Goal: Task Accomplishment & Management: Manage account settings

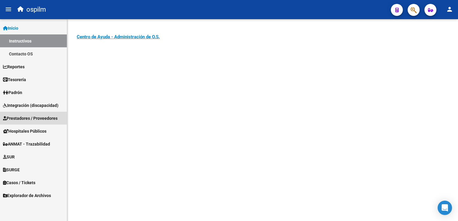
click at [22, 119] on span "Prestadores / Proveedores" at bounding box center [30, 118] width 55 height 7
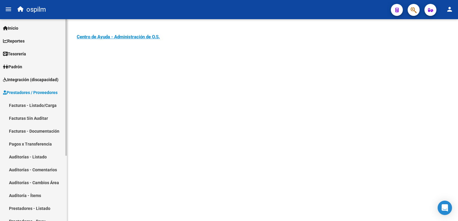
click at [37, 105] on link "Facturas - Listado/Carga" at bounding box center [33, 105] width 67 height 13
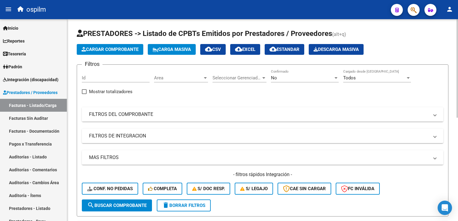
click at [147, 111] on mat-panel-title "FILTROS DEL COMPROBANTE" at bounding box center [259, 114] width 340 height 7
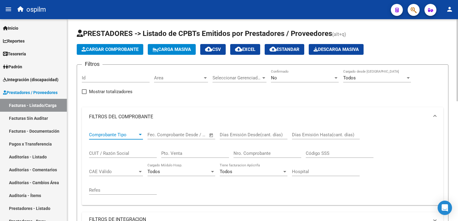
click at [123, 132] on span "Comprobante Tipo" at bounding box center [113, 134] width 49 height 5
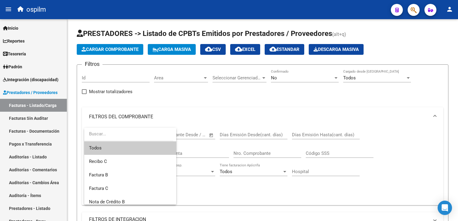
click at [409, 140] on div at bounding box center [229, 110] width 458 height 221
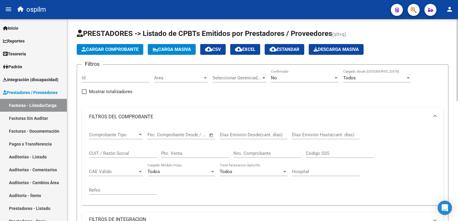
scroll to position [60, 0]
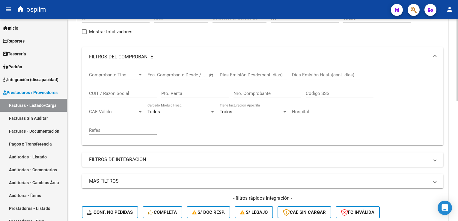
click at [243, 93] on input "Nro. Comprobante" at bounding box center [267, 93] width 68 height 5
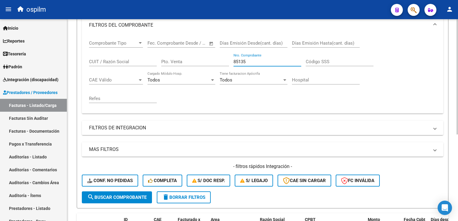
scroll to position [30, 0]
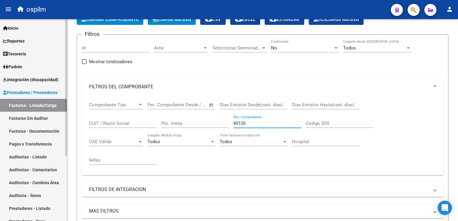
type input "85135"
click at [46, 156] on link "Auditorías - Listado" at bounding box center [33, 156] width 67 height 13
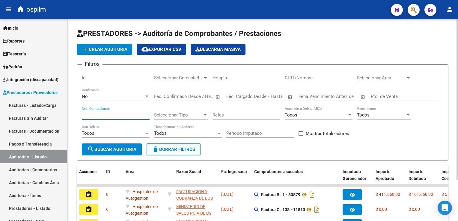
click at [102, 117] on input "Nro. Comprobante" at bounding box center [116, 114] width 68 height 5
type input "85135"
click at [129, 154] on button "search Buscar Auditoria" at bounding box center [112, 150] width 60 height 12
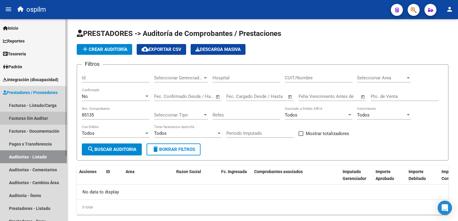
click at [39, 117] on link "Facturas Sin Auditar" at bounding box center [33, 118] width 67 height 13
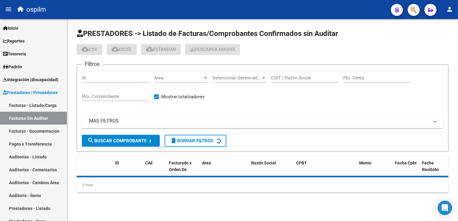
click at [116, 92] on div "Nro. Comprobante" at bounding box center [116, 94] width 68 height 13
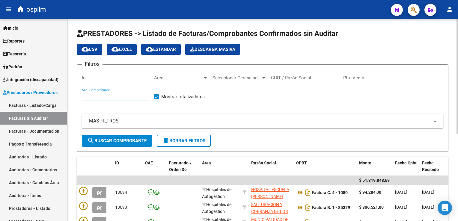
click at [117, 100] on div "Nro. Comprobante" at bounding box center [116, 94] width 68 height 13
type input "85135"
click at [129, 143] on button "search Buscar Comprobante" at bounding box center [117, 141] width 70 height 12
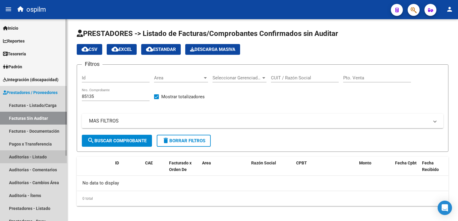
click at [44, 159] on link "Auditorías - Listado" at bounding box center [33, 156] width 67 height 13
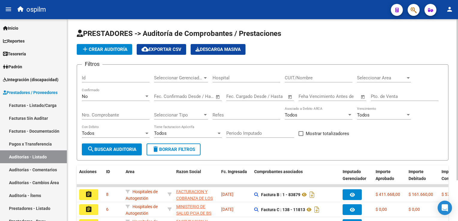
click at [125, 112] on input "Nro. Comprobante" at bounding box center [116, 114] width 68 height 5
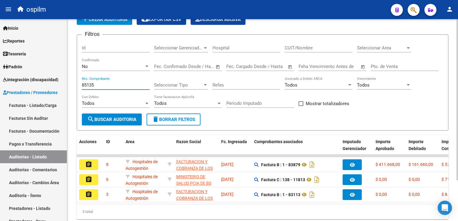
type input "85135"
click at [129, 118] on span "search Buscar Auditoria" at bounding box center [111, 119] width 49 height 5
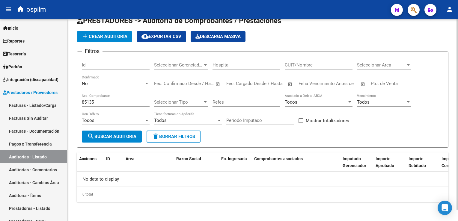
scroll to position [12, 0]
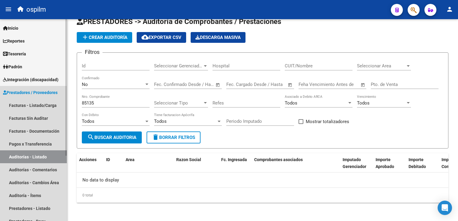
click at [25, 156] on link "Auditorías - Listado" at bounding box center [33, 156] width 67 height 13
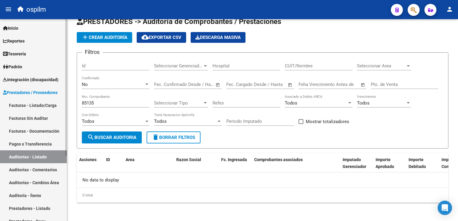
click at [27, 149] on link "Pagos x Transferencia" at bounding box center [33, 144] width 67 height 13
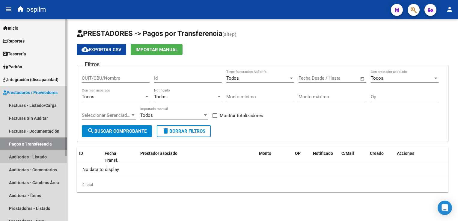
click at [30, 158] on link "Auditorías - Listado" at bounding box center [33, 156] width 67 height 13
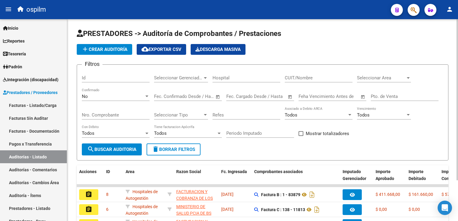
click at [192, 110] on div "Seleccionar Tipo Seleccionar Tipo" at bounding box center [181, 113] width 54 height 13
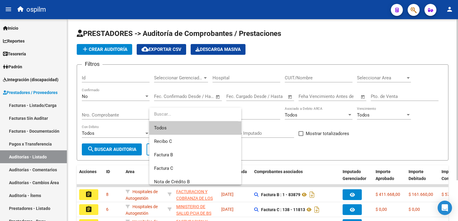
click at [192, 110] on input "dropdown search" at bounding box center [193, 114] width 89 height 13
click at [253, 63] on div at bounding box center [229, 110] width 458 height 221
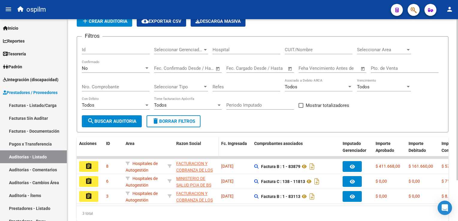
scroll to position [51, 0]
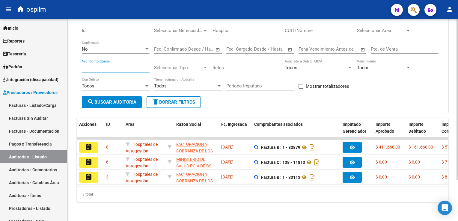
click at [101, 65] on input "Nro. Comprobante" at bounding box center [116, 67] width 68 height 5
type input "85135"
click at [106, 100] on span "search Buscar Auditoria" at bounding box center [111, 102] width 49 height 5
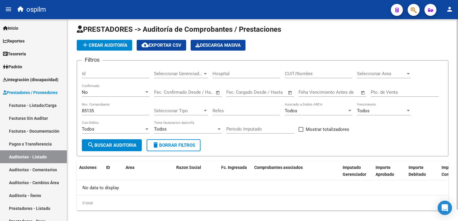
scroll to position [0, 0]
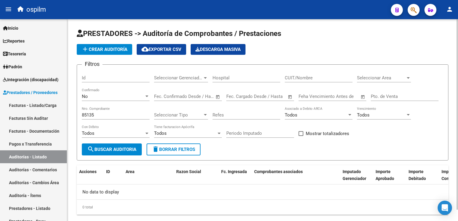
click at [94, 98] on div "No" at bounding box center [113, 96] width 62 height 5
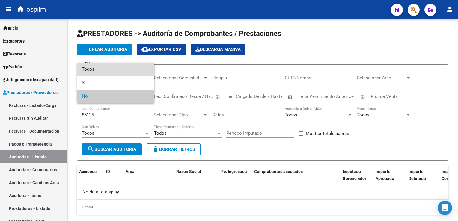
click at [94, 68] on span "Todos" at bounding box center [116, 69] width 68 height 13
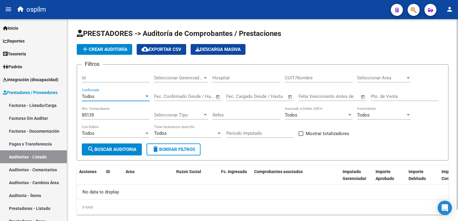
click at [101, 150] on span "search Buscar Auditoria" at bounding box center [111, 149] width 49 height 5
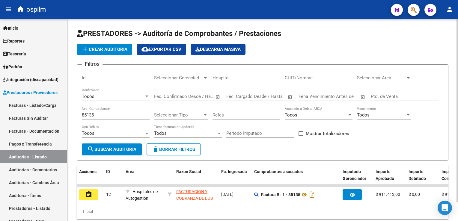
scroll to position [21, 0]
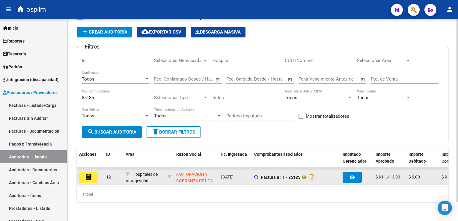
click at [91, 174] on mat-icon "assignment" at bounding box center [88, 177] width 7 height 7
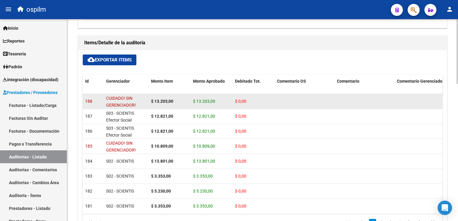
scroll to position [368, 0]
click at [116, 100] on span "CUIDADO! SIN GERENCIADOR!" at bounding box center [121, 102] width 30 height 12
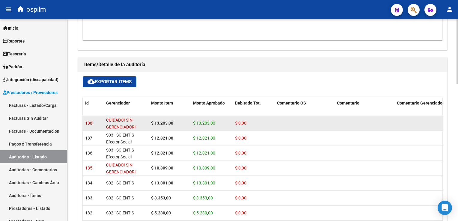
scroll to position [338, 0]
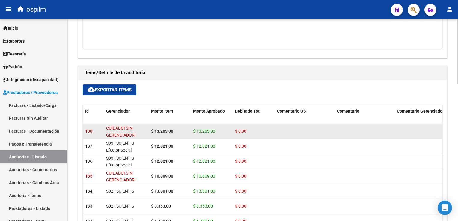
click at [127, 132] on span "CUIDADO! SIN GERENCIADOR!" at bounding box center [121, 132] width 30 height 12
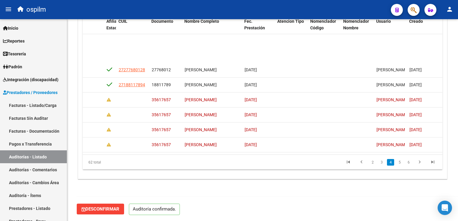
scroll to position [335, 410]
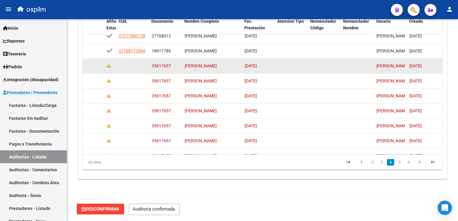
drag, startPoint x: 171, startPoint y: 64, endPoint x: 151, endPoint y: 62, distance: 19.6
click at [152, 63] on div "35617657" at bounding box center [166, 66] width 28 height 7
copy span "35617657"
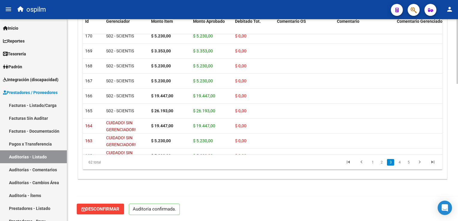
scroll to position [305, 0]
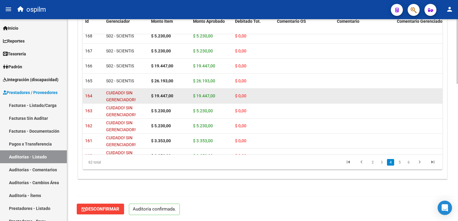
click at [242, 97] on span "$ 0,00" at bounding box center [240, 96] width 11 height 5
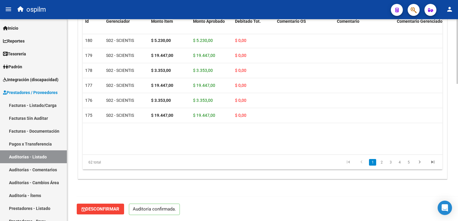
scroll to position [0, 0]
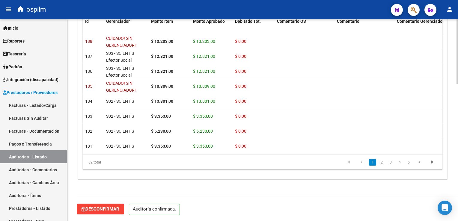
click at [315, 204] on div "Desconfirmar Auditoría confirmada." at bounding box center [265, 209] width 377 height 25
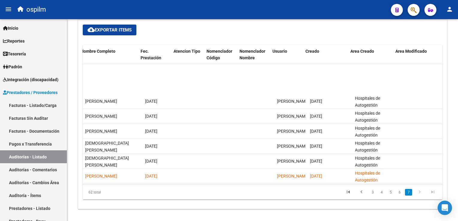
scroll to position [809, 514]
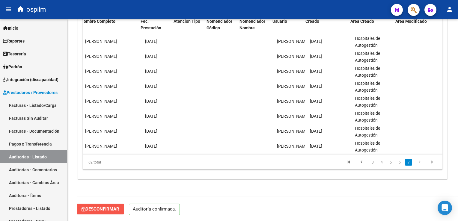
click at [101, 209] on span "Desconfirmar" at bounding box center [101, 209] width 38 height 5
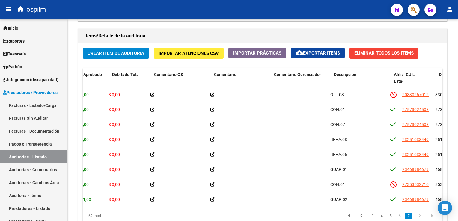
scroll to position [809, 140]
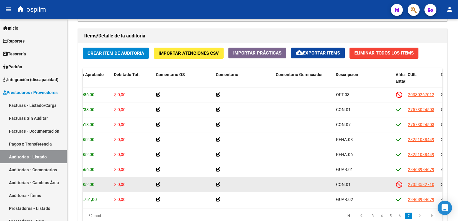
click at [121, 185] on span "$ 0,00" at bounding box center [119, 184] width 11 height 5
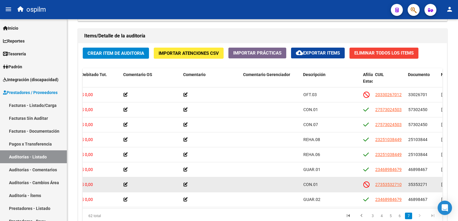
scroll to position [815, 173]
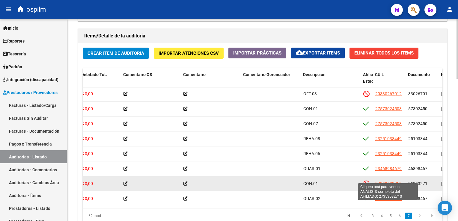
click at [385, 181] on span "27353532710" at bounding box center [388, 183] width 26 height 5
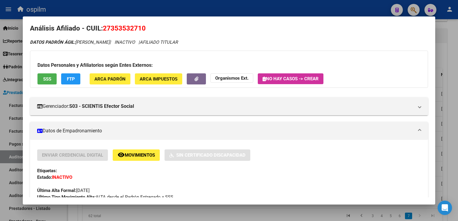
scroll to position [0, 0]
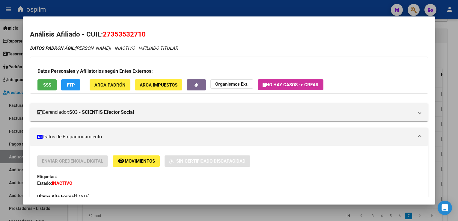
click at [454, 49] on div at bounding box center [229, 110] width 458 height 221
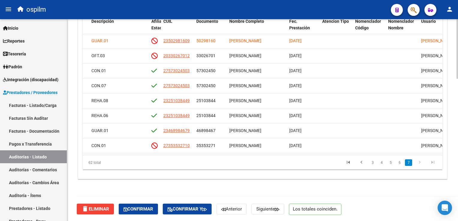
scroll to position [815, 385]
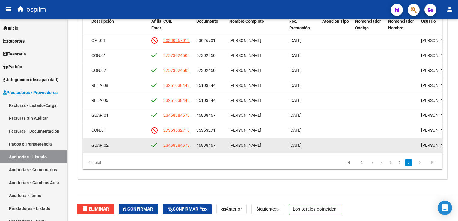
drag, startPoint x: 313, startPoint y: 155, endPoint x: 283, endPoint y: 148, distance: 30.9
click at [283, 148] on div "Id Gerenciador Monto Item Monto Aprobado Debitado Tot. Comentario OS Comentario…" at bounding box center [263, 92] width 360 height 155
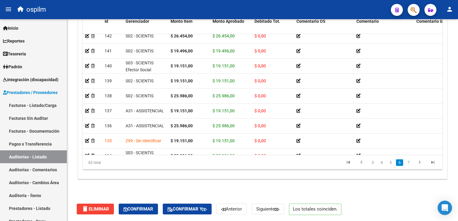
scroll to position [725, 0]
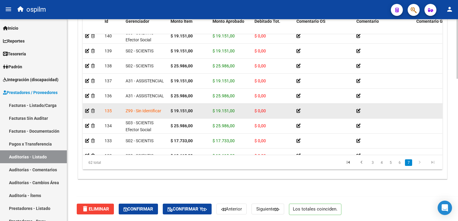
click at [273, 111] on div "$ 0,00" at bounding box center [272, 111] width 37 height 7
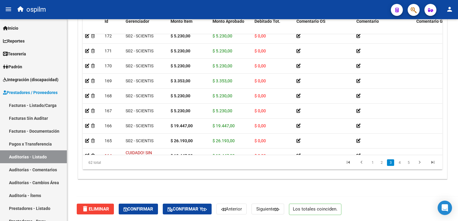
scroll to position [275, 0]
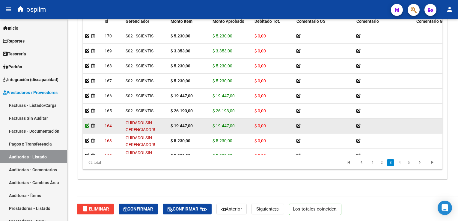
click at [87, 126] on icon at bounding box center [87, 126] width 4 height 4
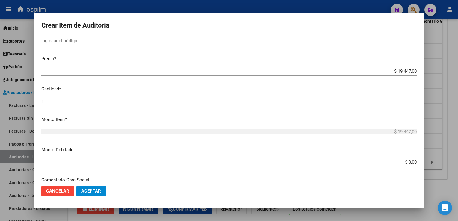
scroll to position [120, 0]
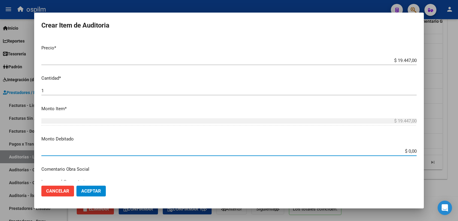
drag, startPoint x: 403, startPoint y: 152, endPoint x: 459, endPoint y: 155, distance: 56.2
click at [458, 155] on html "menu ospilm person Firma Express Inicio Instructivos Contacto OS Reportes Egres…" at bounding box center [229, 110] width 458 height 221
type input "$ 19.447,00"
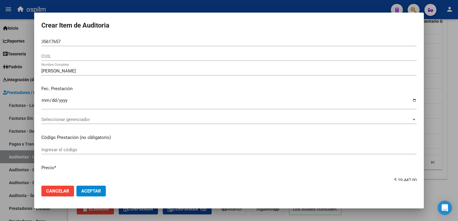
click at [92, 191] on span "Aceptar" at bounding box center [91, 191] width 20 height 5
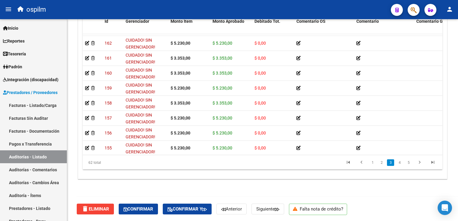
scroll to position [330, 0]
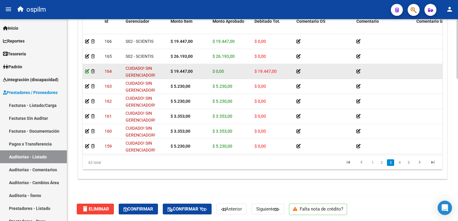
click at [86, 71] on icon at bounding box center [87, 71] width 4 height 4
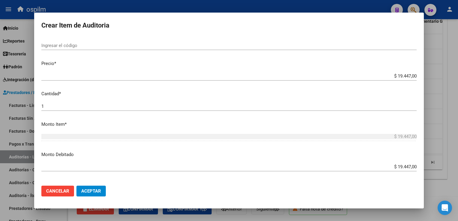
scroll to position [99, 0]
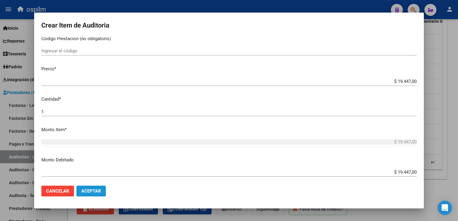
click at [86, 191] on span "Aceptar" at bounding box center [91, 191] width 20 height 5
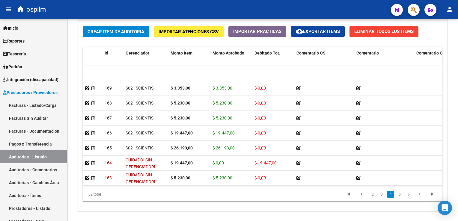
scroll to position [300, 0]
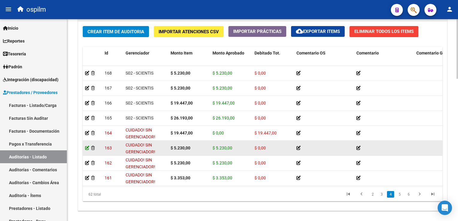
click at [86, 149] on icon at bounding box center [87, 148] width 4 height 4
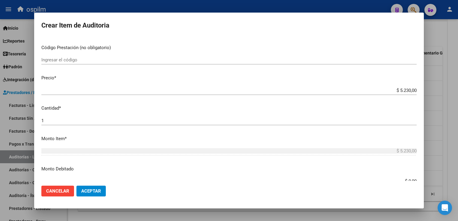
scroll to position [120, 0]
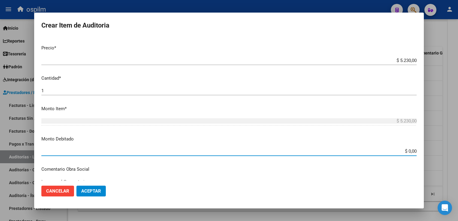
drag, startPoint x: 403, startPoint y: 150, endPoint x: 414, endPoint y: 155, distance: 11.1
click at [414, 155] on mat-dialog-content "35617657 Nro Documento CUIL [PERSON_NAME] Nombre Completo Fec. Prestación [DATE…" at bounding box center [229, 109] width 390 height 144
type input "$ 5.230,00"
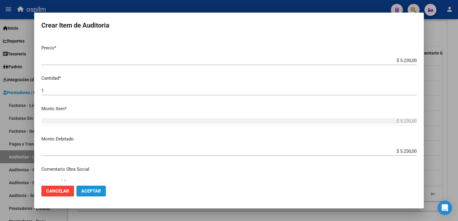
click at [92, 188] on button "Aceptar" at bounding box center [90, 191] width 29 height 11
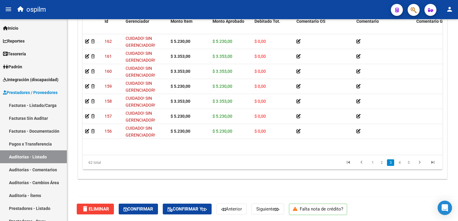
scroll to position [330, 0]
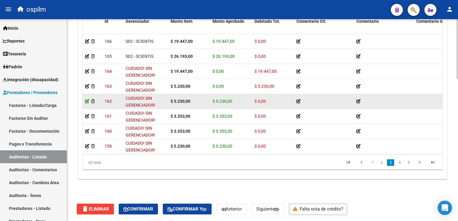
click at [86, 101] on icon at bounding box center [87, 101] width 4 height 4
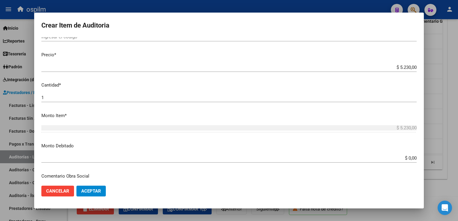
scroll to position [150, 0]
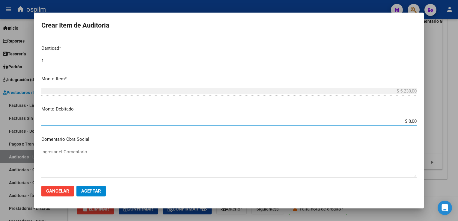
drag, startPoint x: 406, startPoint y: 121, endPoint x: 459, endPoint y: 135, distance: 55.0
click at [458, 135] on html "menu ospilm person Firma Express Inicio Instructivos Contacto OS Reportes Egres…" at bounding box center [229, 110] width 458 height 221
type input "$ 5.230,00"
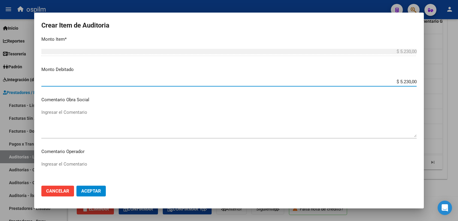
scroll to position [270, 0]
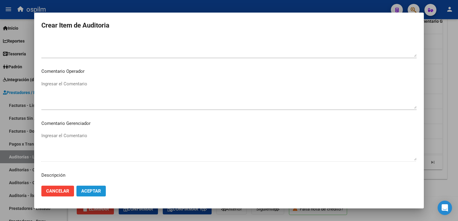
click at [90, 190] on span "Aceptar" at bounding box center [91, 191] width 20 height 5
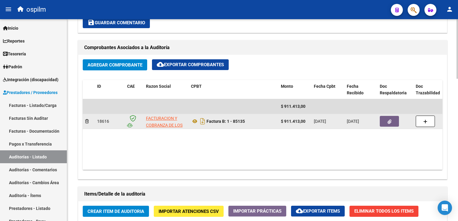
drag, startPoint x: 100, startPoint y: 52, endPoint x: 137, endPoint y: 116, distance: 74.5
click at [136, 103] on div "Agregar Comprobante cloud_download Exportar Comprobantes ID CAE Razon Social CP…" at bounding box center [262, 117] width 369 height 124
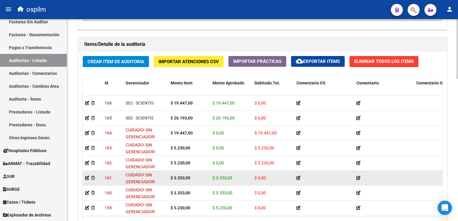
scroll to position [1, 0]
click at [86, 177] on icon at bounding box center [87, 178] width 4 height 4
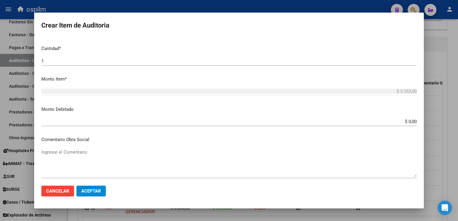
scroll to position [150, 0]
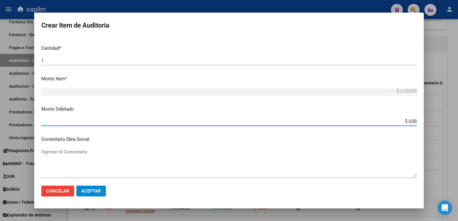
drag, startPoint x: 406, startPoint y: 123, endPoint x: 456, endPoint y: 134, distance: 51.3
click at [456, 134] on div "Crear Item de Auditoria 35617657 Nro Documento CUIL [PERSON_NAME] Nombre Comple…" at bounding box center [229, 110] width 458 height 221
type input "$ 3.353,00"
click at [95, 192] on span "Aceptar" at bounding box center [91, 191] width 20 height 5
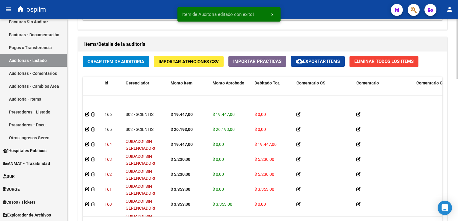
scroll to position [330, 0]
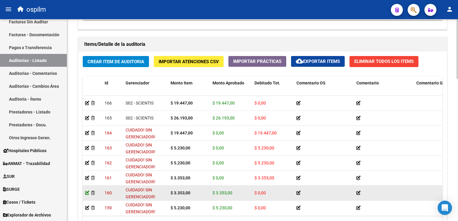
click at [87, 192] on icon at bounding box center [87, 193] width 4 height 4
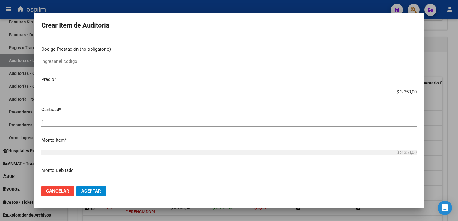
scroll to position [120, 0]
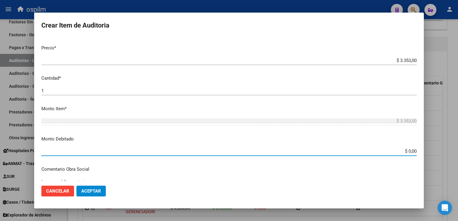
drag, startPoint x: 404, startPoint y: 149, endPoint x: 441, endPoint y: 156, distance: 37.8
click at [441, 156] on div "Crear Item de Auditoria 35617657 Nro Documento CUIL [PERSON_NAME] Nombre Comple…" at bounding box center [229, 110] width 458 height 221
type input "$ 3.353,00"
click at [94, 190] on span "Aceptar" at bounding box center [91, 191] width 20 height 5
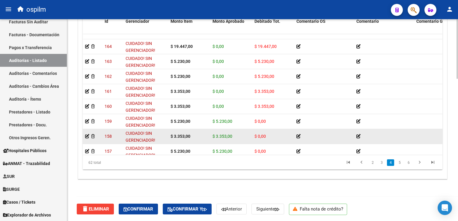
scroll to position [390, 0]
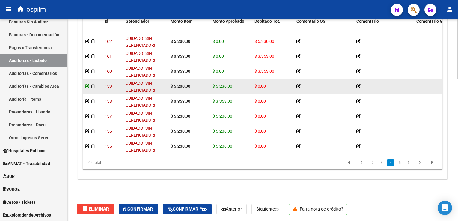
click at [86, 85] on icon at bounding box center [87, 86] width 4 height 4
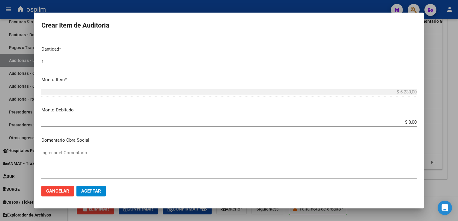
scroll to position [150, 0]
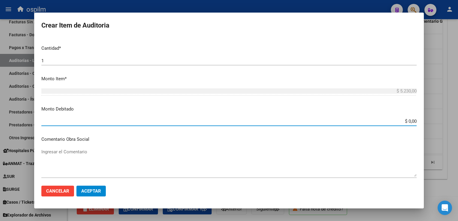
drag, startPoint x: 403, startPoint y: 120, endPoint x: 459, endPoint y: 147, distance: 61.7
click at [458, 147] on html "menu ospilm person Firma Express Inicio Instructivos Contacto OS Reportes Egres…" at bounding box center [229, 110] width 458 height 221
type input "$ 5.230,00"
click at [96, 186] on button "Aceptar" at bounding box center [90, 191] width 29 height 11
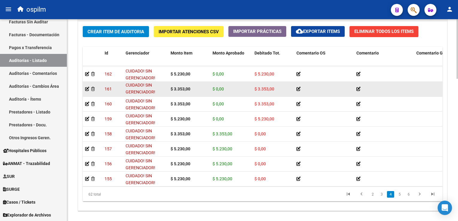
scroll to position [390, 0]
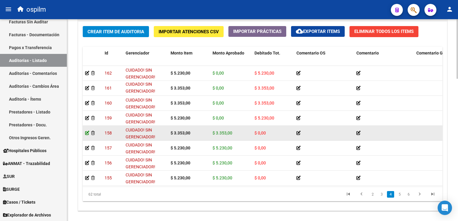
click at [86, 132] on icon at bounding box center [87, 133] width 4 height 4
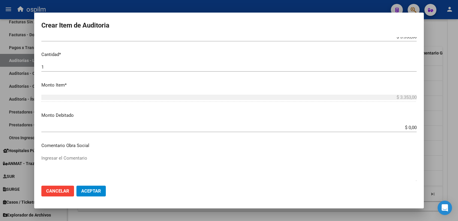
scroll to position [150, 0]
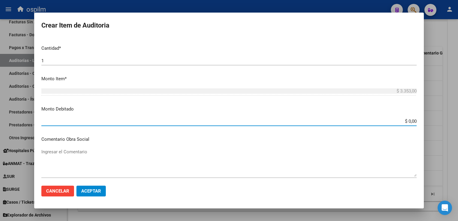
drag, startPoint x: 405, startPoint y: 120, endPoint x: 459, endPoint y: 142, distance: 57.8
click at [458, 142] on html "menu ospilm person Firma Express Inicio Instructivos Contacto OS Reportes Egres…" at bounding box center [229, 110] width 458 height 221
type input "$ 3.353,00"
click at [94, 194] on button "Aceptar" at bounding box center [90, 191] width 29 height 11
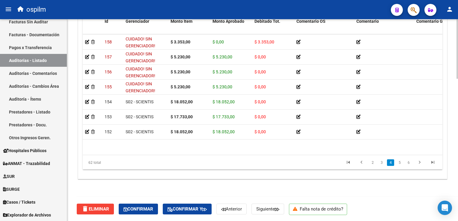
scroll to position [420, 0]
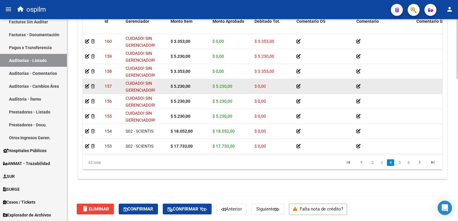
click at [84, 87] on datatable-body-cell at bounding box center [92, 86] width 19 height 15
click at [86, 88] on icon at bounding box center [87, 86] width 4 height 4
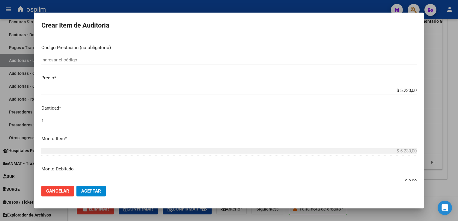
scroll to position [120, 0]
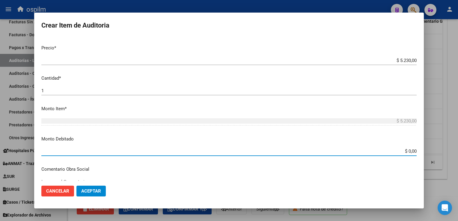
drag, startPoint x: 405, startPoint y: 150, endPoint x: 454, endPoint y: 154, distance: 49.6
click at [454, 154] on div "Crear Item de Auditoria 35617657 Nro Documento CUIL [PERSON_NAME] Nombre Comple…" at bounding box center [229, 110] width 458 height 221
type input "$ 5.230,00"
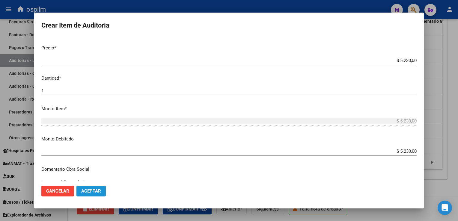
click at [92, 193] on span "Aceptar" at bounding box center [91, 191] width 20 height 5
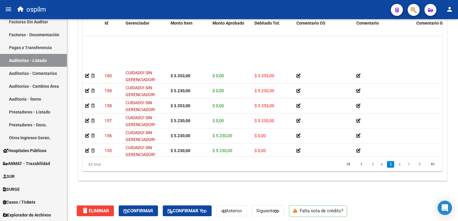
scroll to position [420, 0]
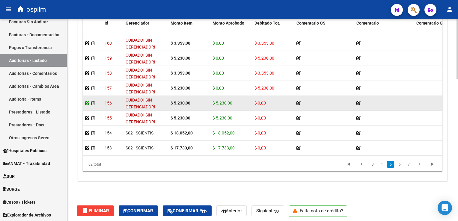
click at [86, 104] on icon at bounding box center [87, 103] width 4 height 4
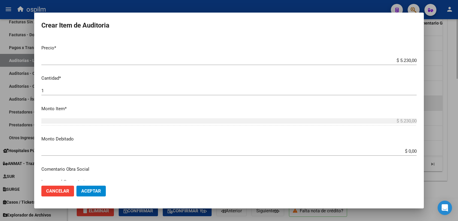
scroll to position [150, 0]
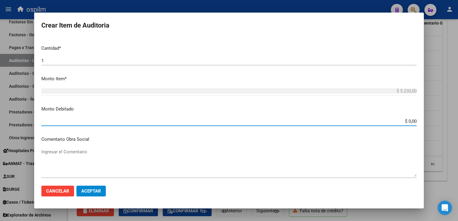
drag, startPoint x: 404, startPoint y: 119, endPoint x: 458, endPoint y: 128, distance: 54.3
click at [458, 128] on html "menu ospilm person Firma Express Inicio Instructivos Contacto OS Reportes Egres…" at bounding box center [229, 110] width 458 height 221
type input "$ 5.230,00"
click at [91, 191] on span "Aceptar" at bounding box center [91, 191] width 20 height 5
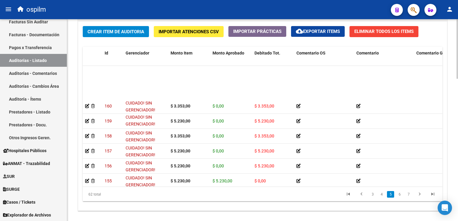
scroll to position [450, 0]
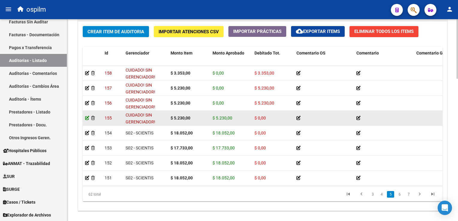
click at [85, 118] on icon at bounding box center [87, 118] width 4 height 4
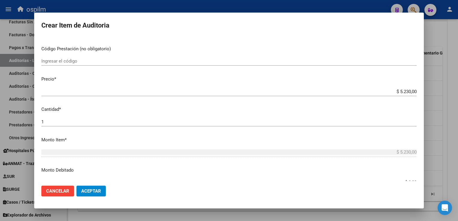
scroll to position [150, 0]
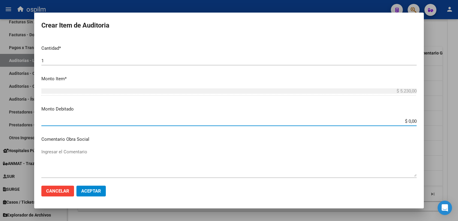
drag, startPoint x: 403, startPoint y: 119, endPoint x: 459, endPoint y: 126, distance: 55.9
click at [458, 126] on html "menu ospilm person Firma Express Inicio Instructivos Contacto OS Reportes Egres…" at bounding box center [229, 110] width 458 height 221
type input "$ 5.230,00"
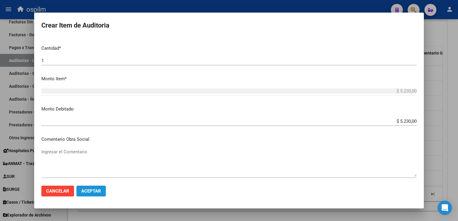
click at [92, 187] on button "Aceptar" at bounding box center [90, 191] width 29 height 11
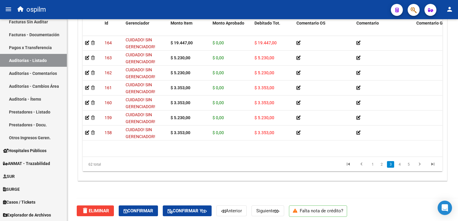
scroll to position [330, 0]
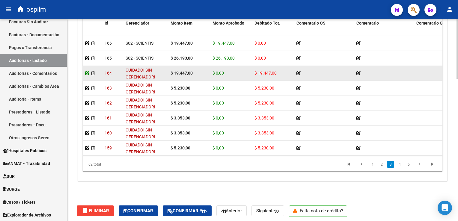
click at [85, 73] on icon at bounding box center [87, 73] width 4 height 4
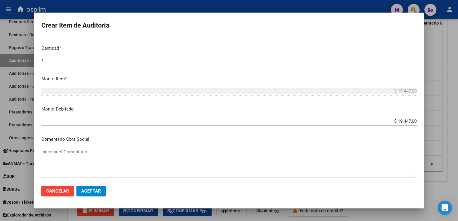
scroll to position [180, 0]
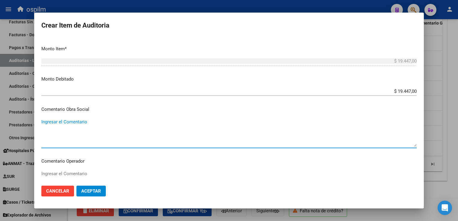
click at [88, 131] on textarea "Ingresar el Comentario" at bounding box center [228, 133] width 375 height 28
type textarea "AFILIADO DE BAJA AL MOMENTO DE LA PRESTACION"
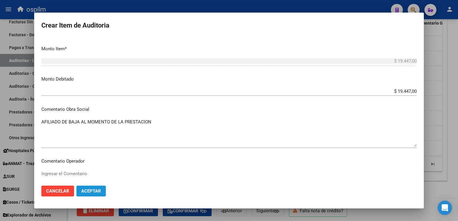
click at [100, 186] on button "Aceptar" at bounding box center [90, 191] width 29 height 11
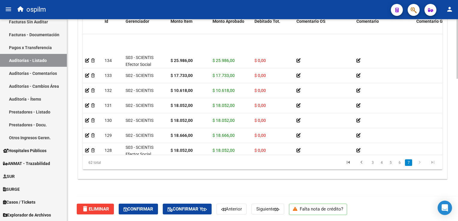
scroll to position [815, 0]
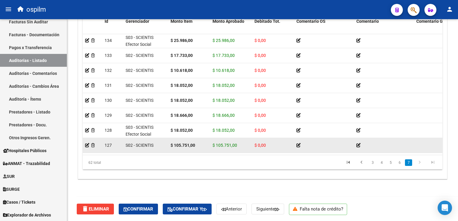
drag, startPoint x: 180, startPoint y: 149, endPoint x: 138, endPoint y: 143, distance: 42.2
click at [399, 142] on div at bounding box center [383, 145] width 55 height 7
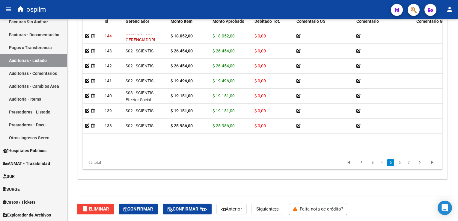
scroll to position [575, 0]
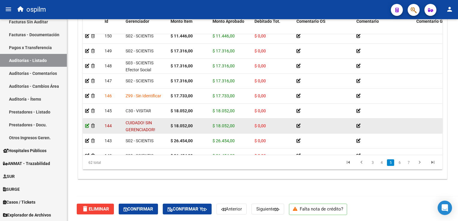
click at [85, 125] on icon at bounding box center [87, 126] width 4 height 4
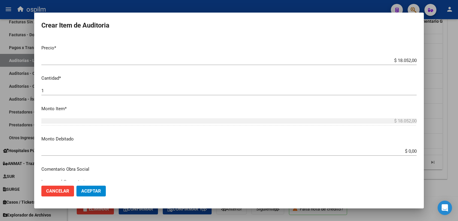
scroll to position [0, 0]
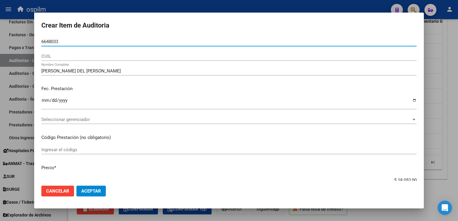
drag, startPoint x: 61, startPoint y: 41, endPoint x: -1, endPoint y: 31, distance: 63.1
click at [0, 31] on html "menu ospilm person Firma Express Inicio Instructivos Contacto OS Reportes Egres…" at bounding box center [229, 110] width 458 height 221
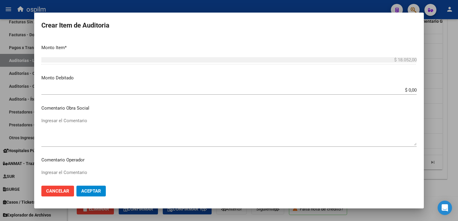
scroll to position [180, 0]
click at [404, 90] on input "$ 0,00" at bounding box center [228, 91] width 375 height 5
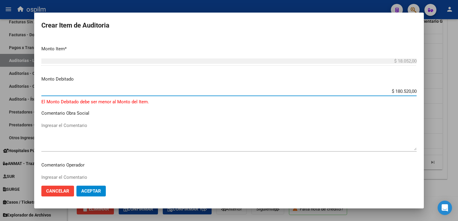
type input "$ 18.052,00"
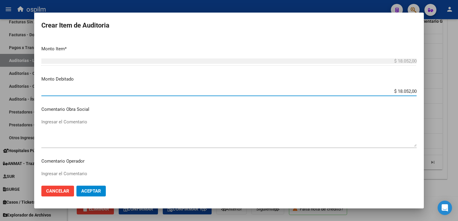
click at [116, 138] on textarea "Ingresar el Comentario" at bounding box center [228, 133] width 375 height 28
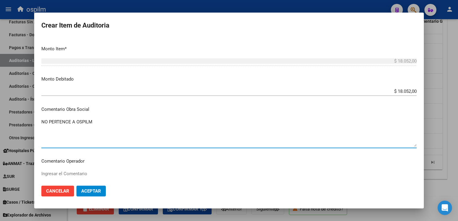
type textarea "NO PERTENCE A OSPILM"
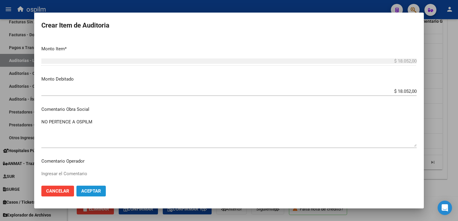
click at [89, 196] on button "Aceptar" at bounding box center [90, 191] width 29 height 11
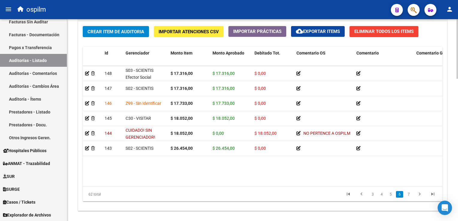
scroll to position [599, 0]
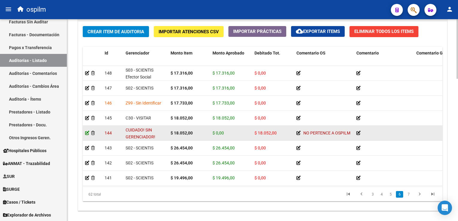
click at [88, 132] on icon at bounding box center [87, 133] width 4 height 4
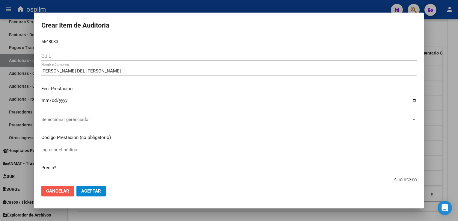
click at [53, 194] on button "Cancelar" at bounding box center [57, 191] width 33 height 11
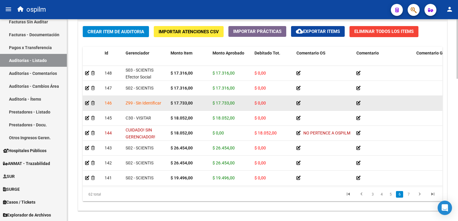
click at [86, 105] on app-auditoria-detalle at bounding box center [87, 103] width 4 height 5
click at [86, 103] on icon at bounding box center [87, 103] width 4 height 4
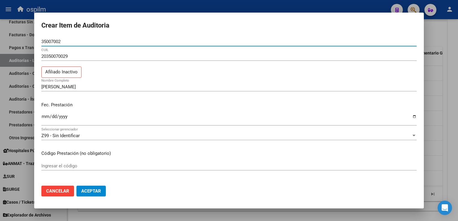
drag, startPoint x: 64, startPoint y: 39, endPoint x: 39, endPoint y: 41, distance: 25.3
click at [39, 41] on mat-dialog-content "35007002 Nro Documento 20350070029 CUIL Afiliado Inactivo [PERSON_NAME] Nombre …" at bounding box center [229, 109] width 390 height 144
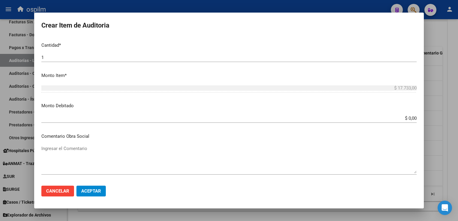
scroll to position [180, 0]
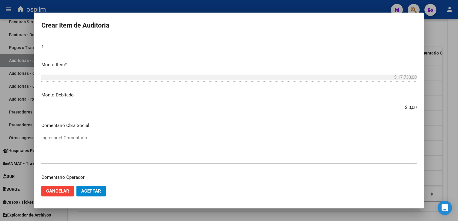
click at [403, 107] on input "$ 0,00" at bounding box center [228, 107] width 375 height 5
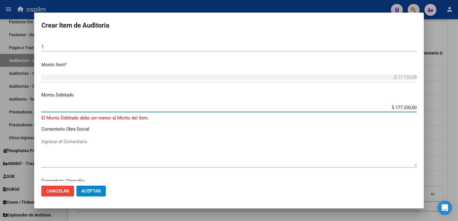
type input "$ 17.733,00"
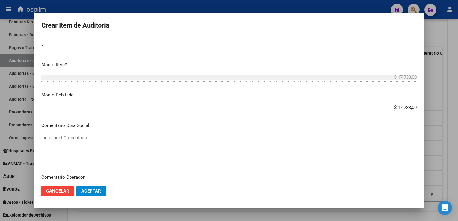
click at [92, 192] on span "Aceptar" at bounding box center [91, 191] width 20 height 5
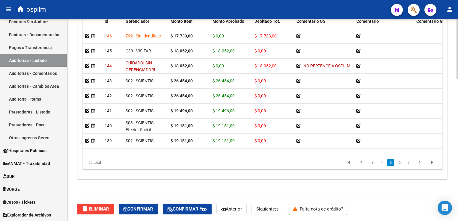
scroll to position [575, 0]
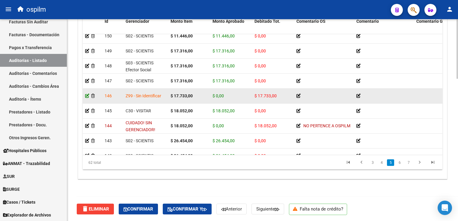
click at [88, 95] on icon at bounding box center [87, 96] width 4 height 4
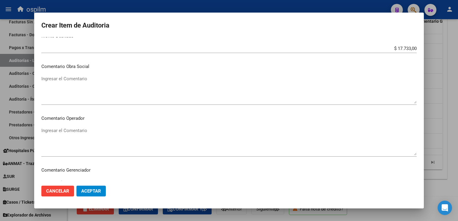
scroll to position [240, 0]
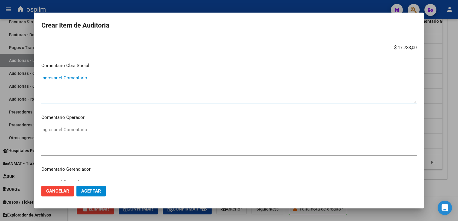
click at [72, 85] on textarea "Ingresar el Comentario" at bounding box center [228, 89] width 375 height 28
type textarea "NO PERTENCE A OSPILM"
click at [90, 190] on span "Aceptar" at bounding box center [91, 191] width 20 height 5
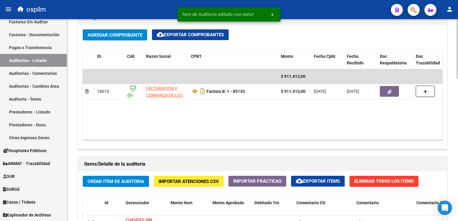
scroll to position [420, 0]
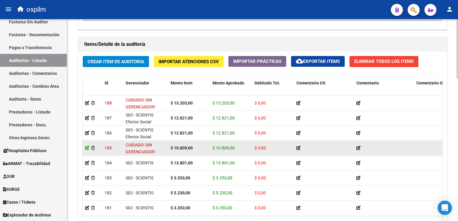
click at [86, 148] on icon at bounding box center [87, 148] width 4 height 4
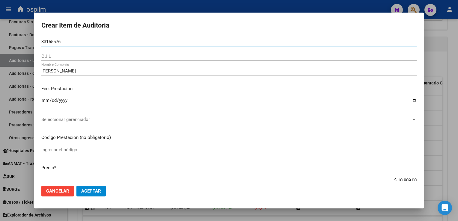
drag, startPoint x: 68, startPoint y: 40, endPoint x: -1, endPoint y: 37, distance: 69.0
click at [0, 37] on html "menu ospilm person Firma Express Inicio Instructivos Contacto OS Reportes Egres…" at bounding box center [229, 110] width 458 height 221
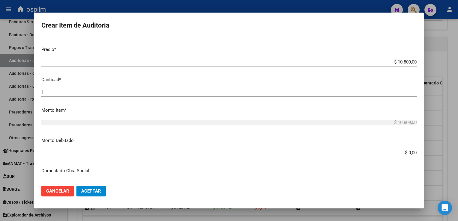
scroll to position [120, 0]
click at [403, 151] on input "$ 0,00" at bounding box center [228, 151] width 375 height 5
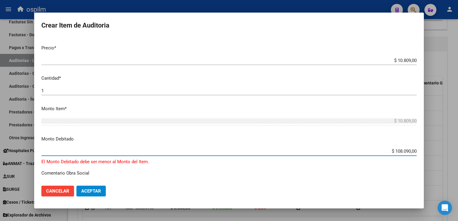
type input "$ 10.809,00"
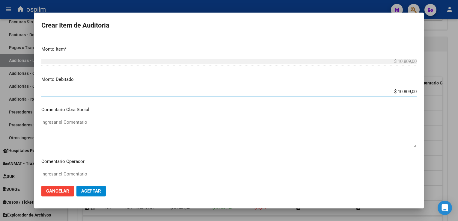
scroll to position [180, 0]
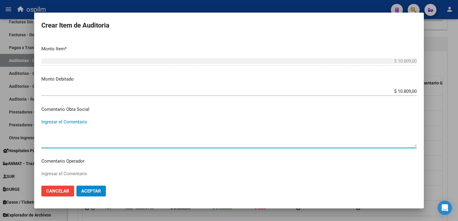
click at [67, 127] on textarea "Ingresar el Comentario" at bounding box center [228, 133] width 375 height 28
type textarea "NO PERTENECE A OSPILM"
click at [92, 190] on span "Aceptar" at bounding box center [91, 191] width 20 height 5
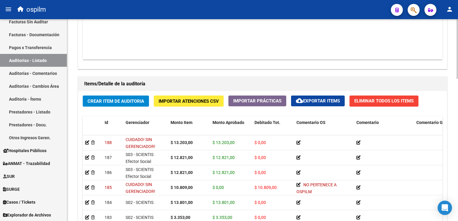
scroll to position [390, 0]
